Goal: Navigation & Orientation: Find specific page/section

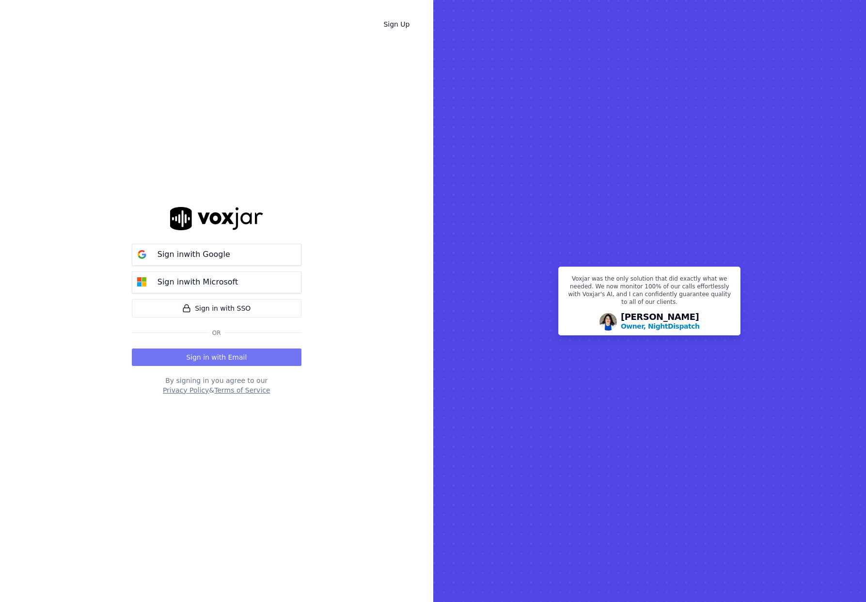
click at [193, 362] on button "Sign in with Email" at bounding box center [217, 356] width 170 height 17
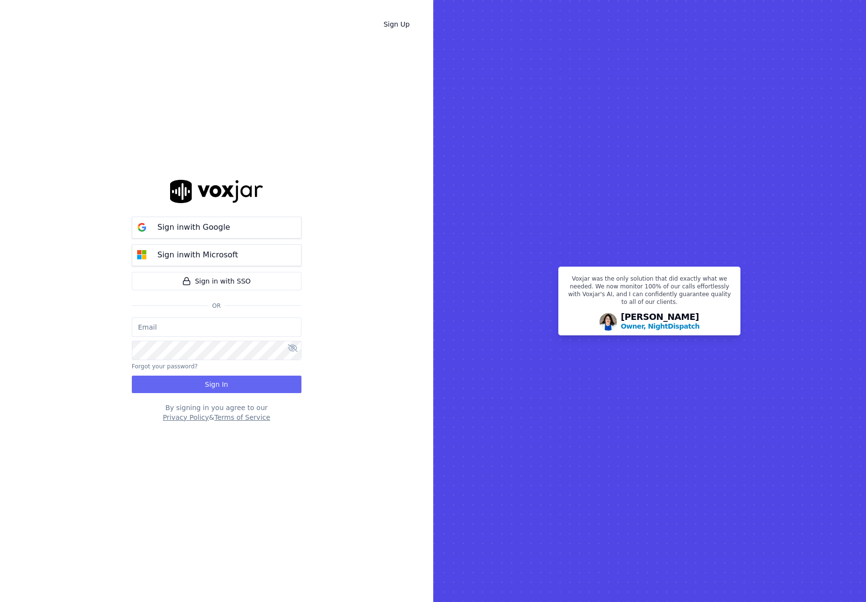
click at [182, 331] on input "email" at bounding box center [217, 326] width 170 height 19
type input "bill@sweetrelish.com"
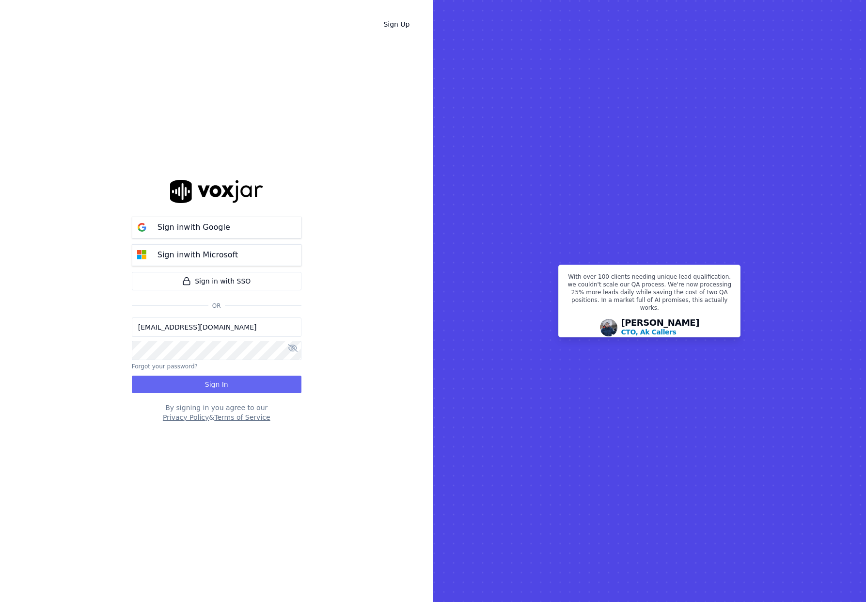
click at [294, 348] on icon at bounding box center [293, 348] width 10 height 8
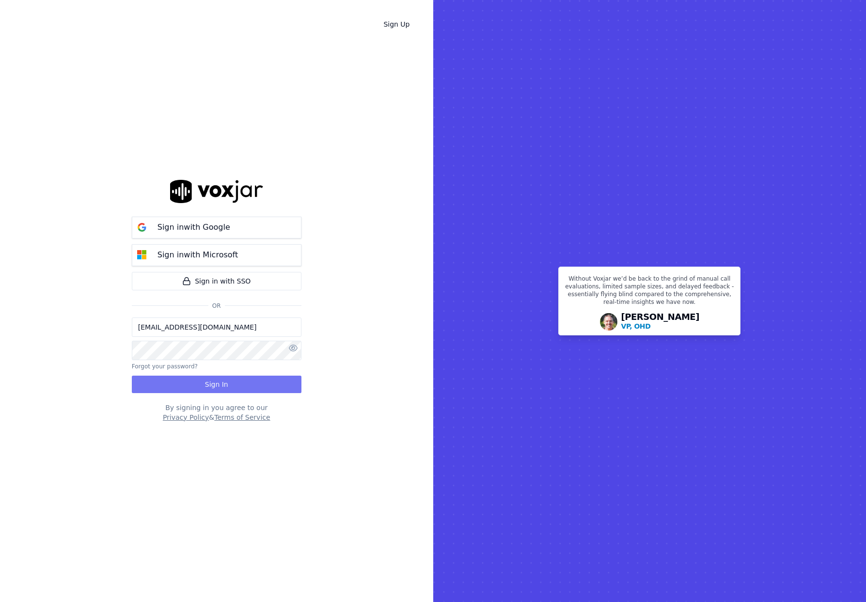
click at [209, 386] on button "Sign In" at bounding box center [217, 384] width 170 height 17
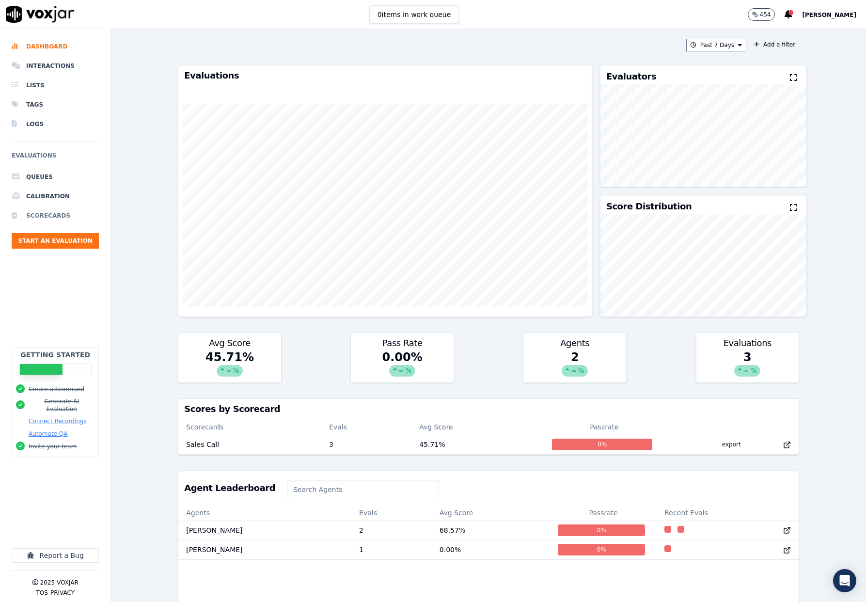
click at [30, 217] on li "Scorecards" at bounding box center [55, 215] width 87 height 19
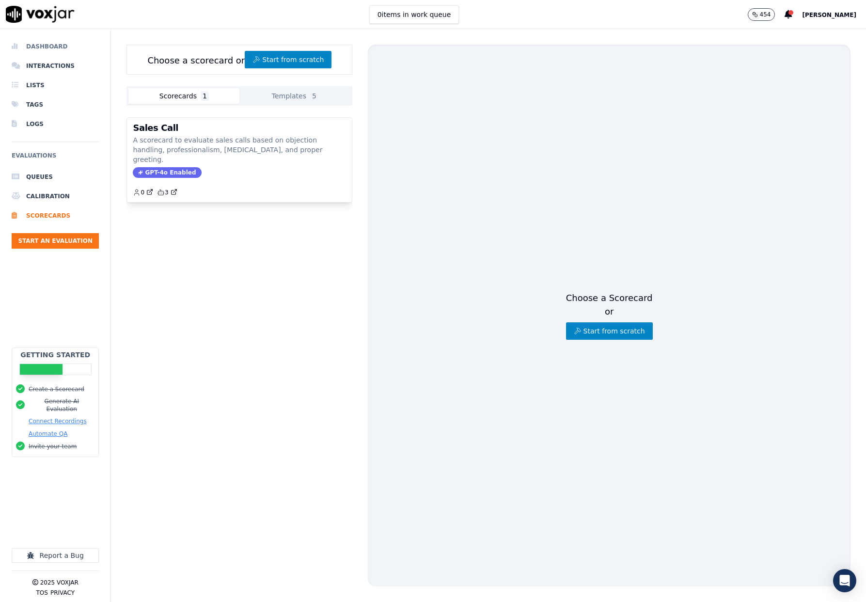
click at [34, 43] on li "Dashboard" at bounding box center [55, 46] width 87 height 19
